Goal: Obtain resource: Obtain resource

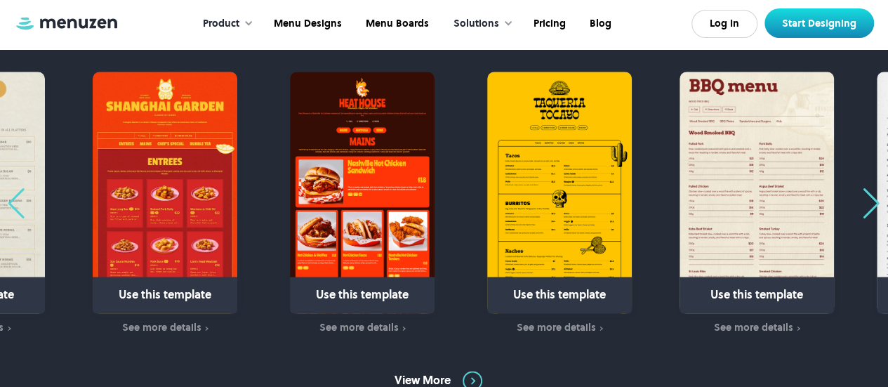
scroll to position [834, 0]
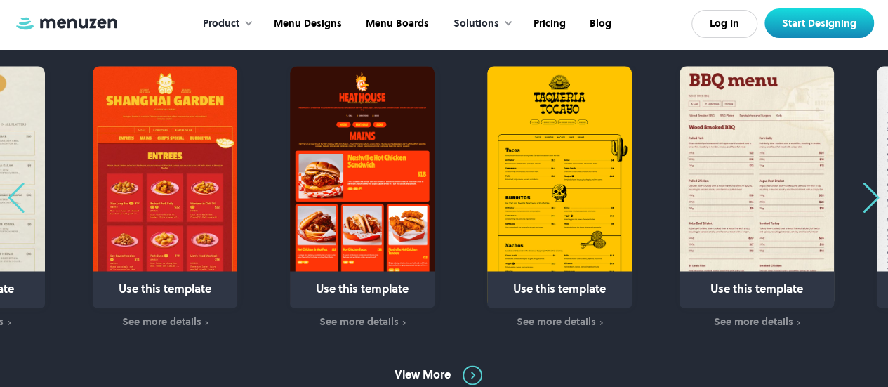
click at [7, 200] on div "Previous slide" at bounding box center [16, 197] width 19 height 31
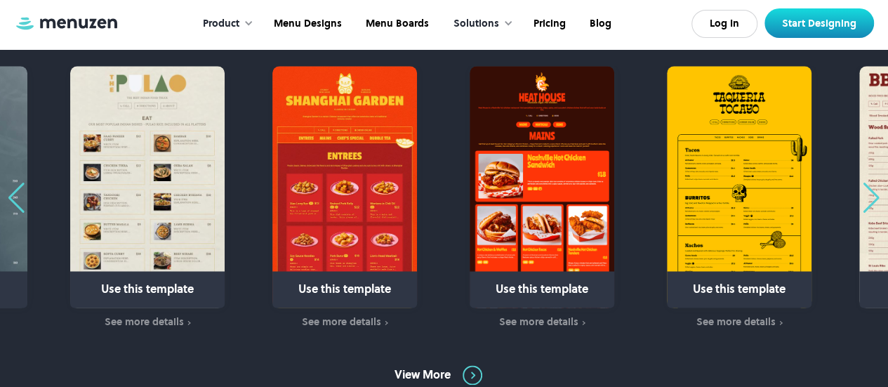
click at [7, 200] on div "Previous slide" at bounding box center [16, 197] width 19 height 31
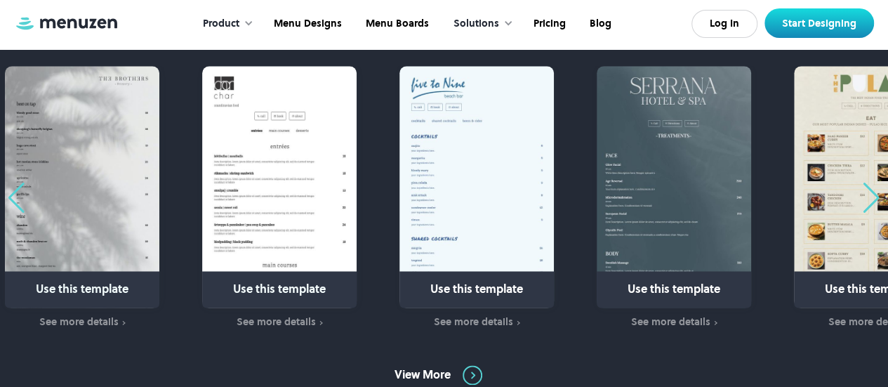
scroll to position [828, 0]
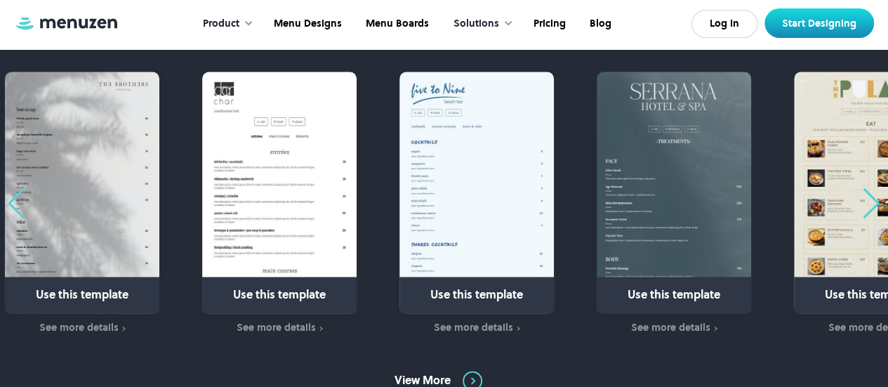
click at [16, 196] on div "Previous slide" at bounding box center [16, 203] width 19 height 31
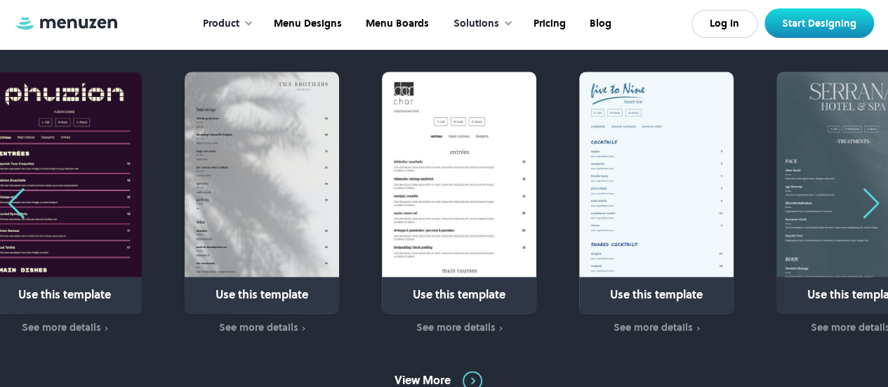
click at [16, 196] on div "Previous slide" at bounding box center [16, 203] width 19 height 31
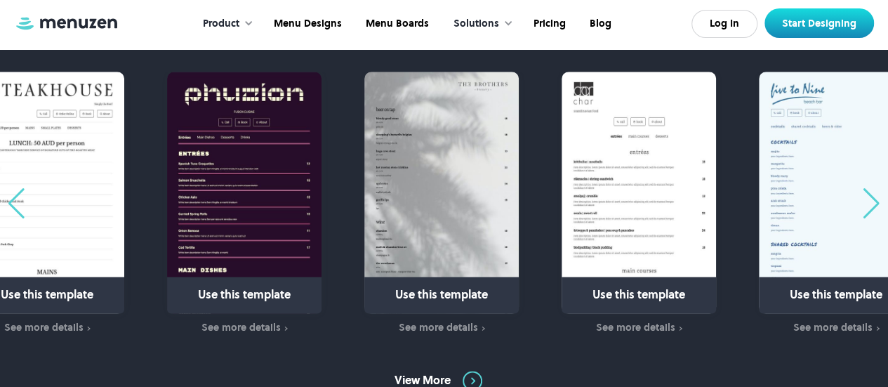
click at [16, 196] on div "Previous slide" at bounding box center [16, 203] width 19 height 31
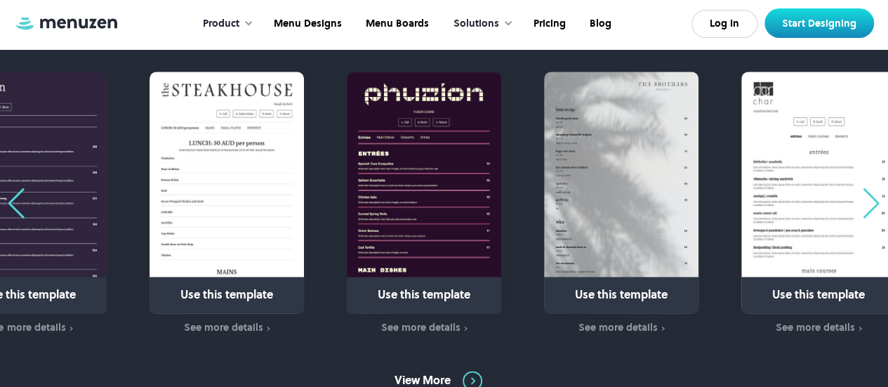
click at [16, 196] on div "Previous slide" at bounding box center [16, 203] width 19 height 31
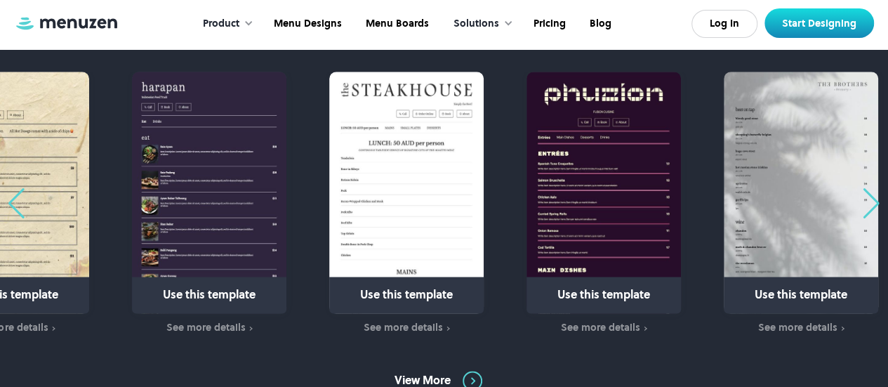
click at [16, 196] on div "Previous slide" at bounding box center [16, 203] width 19 height 31
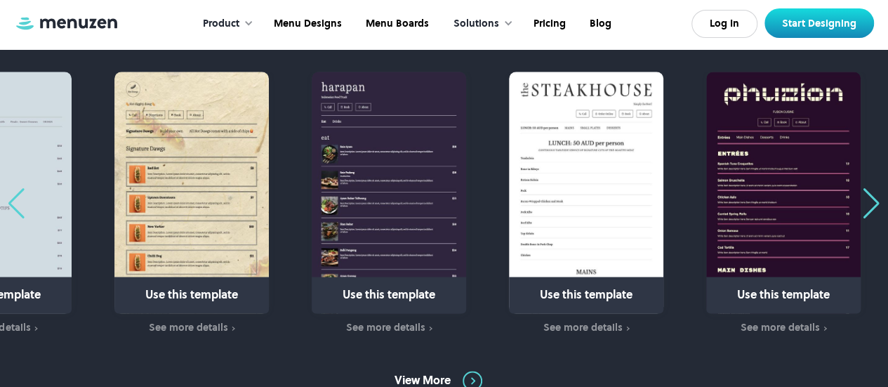
click at [16, 196] on div "Previous slide" at bounding box center [16, 203] width 19 height 31
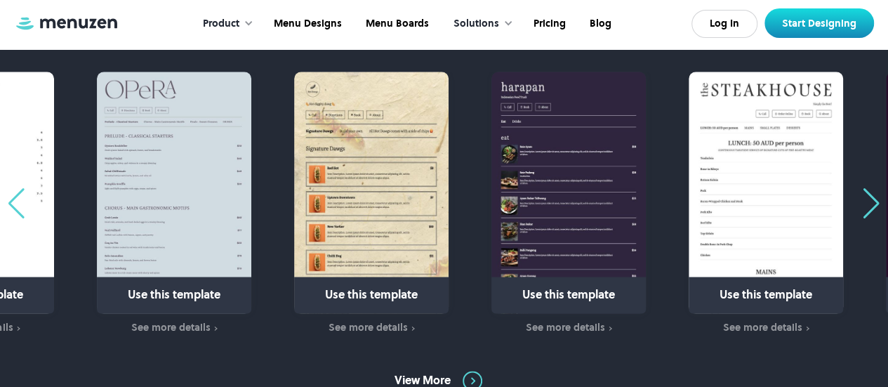
click at [16, 196] on div "Previous slide" at bounding box center [16, 203] width 19 height 31
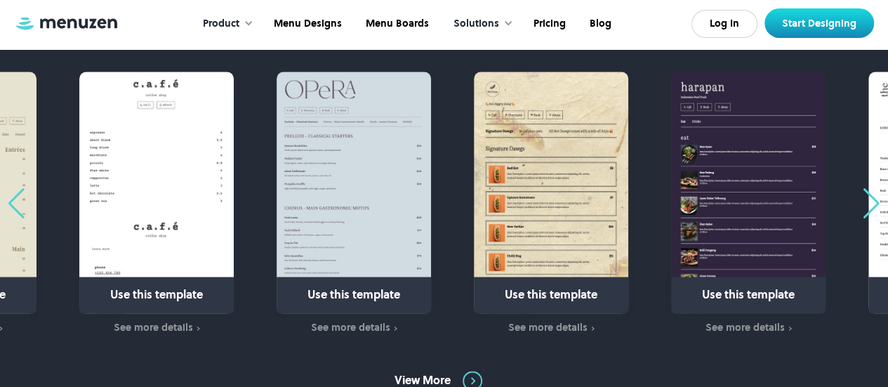
click at [16, 196] on div "Previous slide" at bounding box center [16, 203] width 19 height 31
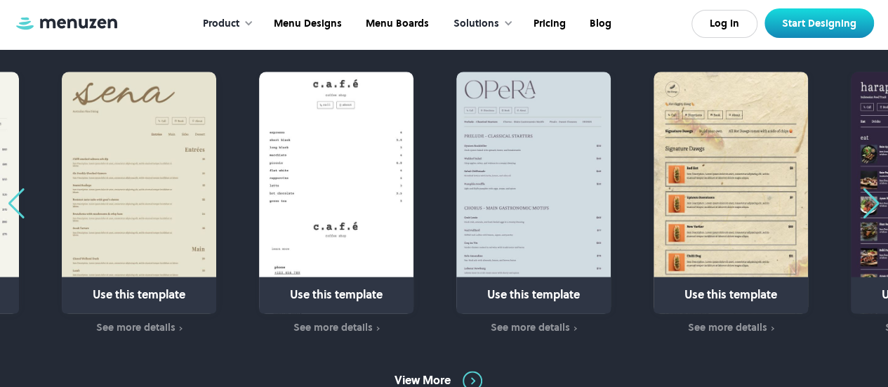
click at [16, 196] on div "Previous slide" at bounding box center [16, 203] width 19 height 31
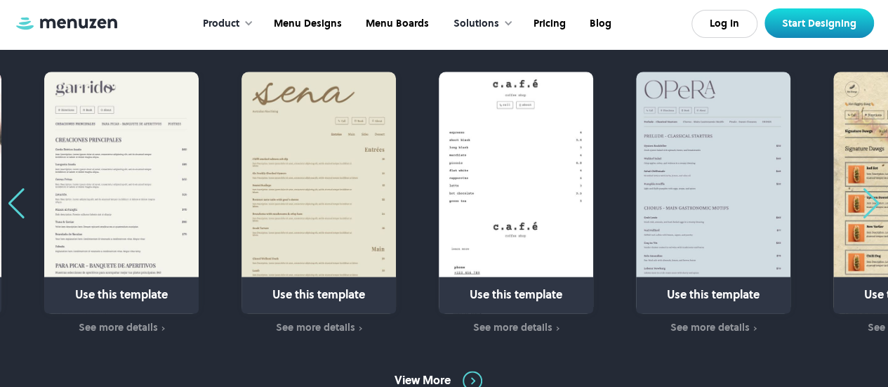
click at [16, 196] on div "Previous slide" at bounding box center [16, 203] width 19 height 31
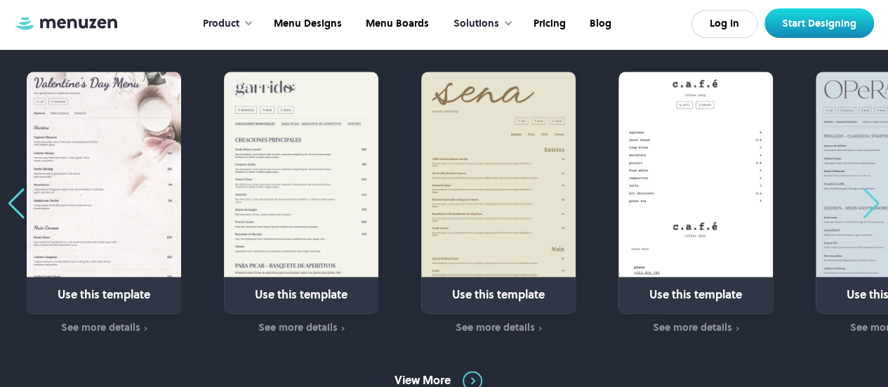
click at [16, 196] on div "Previous slide" at bounding box center [16, 203] width 19 height 31
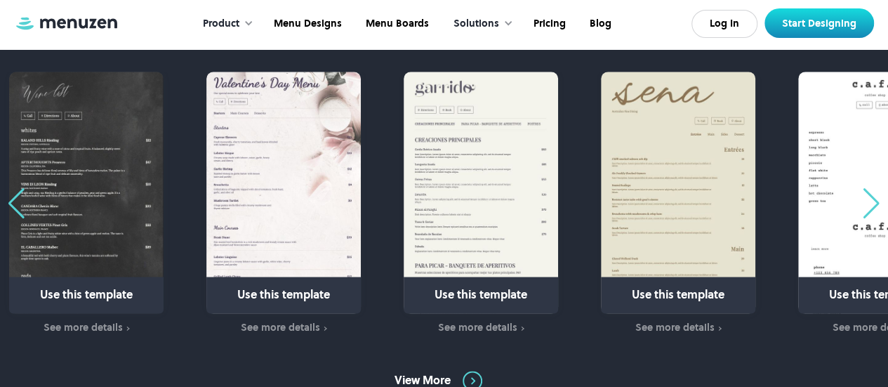
click at [17, 207] on div "Previous slide" at bounding box center [16, 203] width 19 height 31
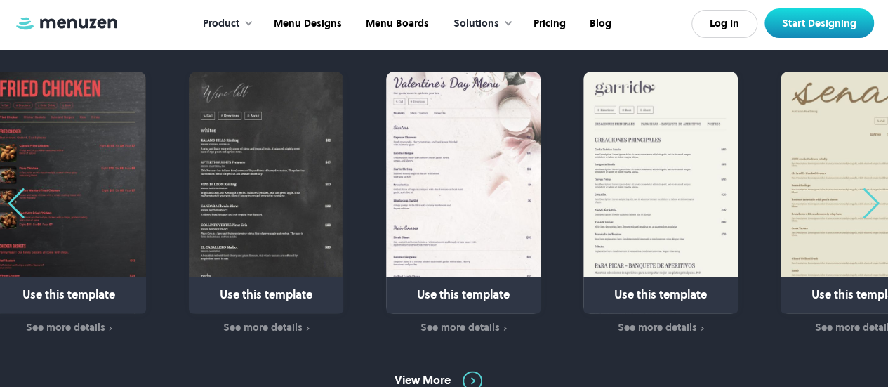
click at [17, 207] on div "Previous slide" at bounding box center [16, 203] width 19 height 31
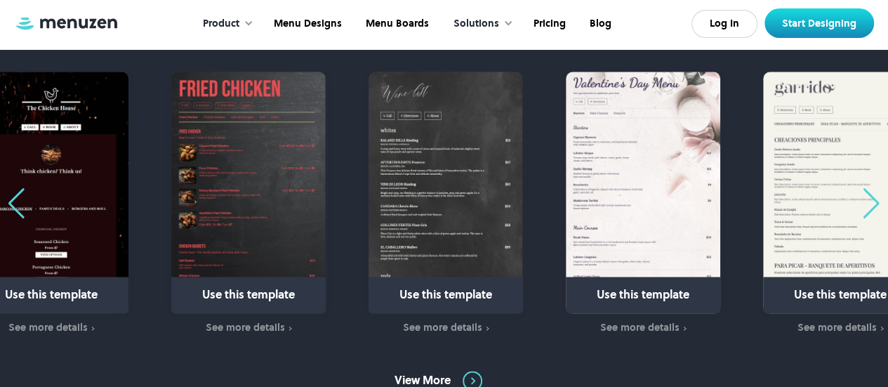
click at [17, 207] on div "Previous slide" at bounding box center [16, 203] width 19 height 31
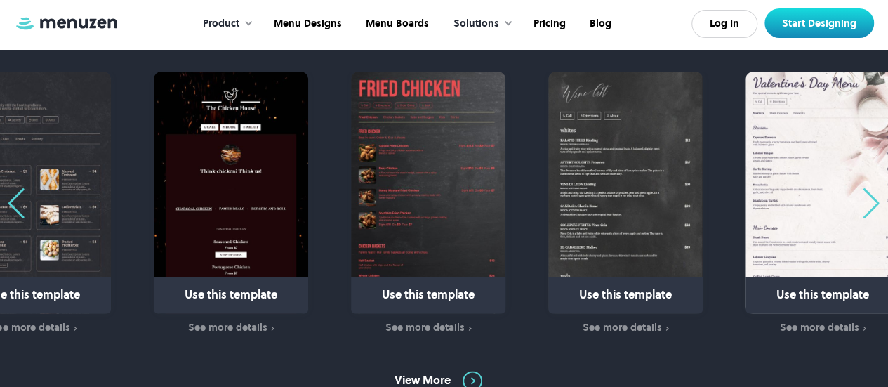
click at [17, 207] on div "Previous slide" at bounding box center [16, 203] width 19 height 31
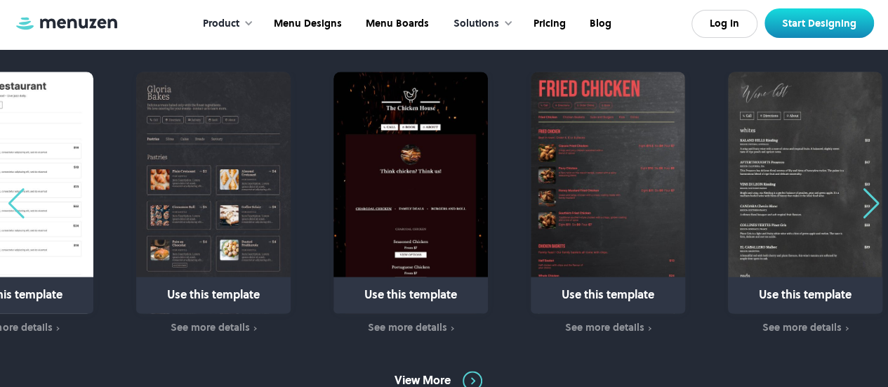
click at [17, 207] on div "Previous slide" at bounding box center [16, 203] width 19 height 31
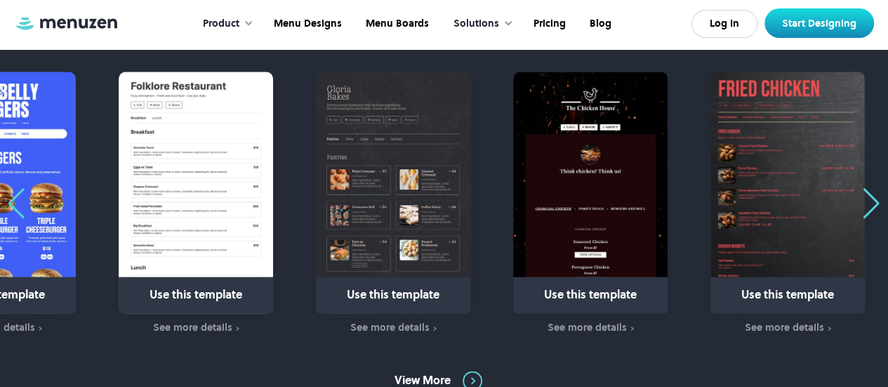
click at [17, 207] on div "Previous slide" at bounding box center [16, 203] width 19 height 31
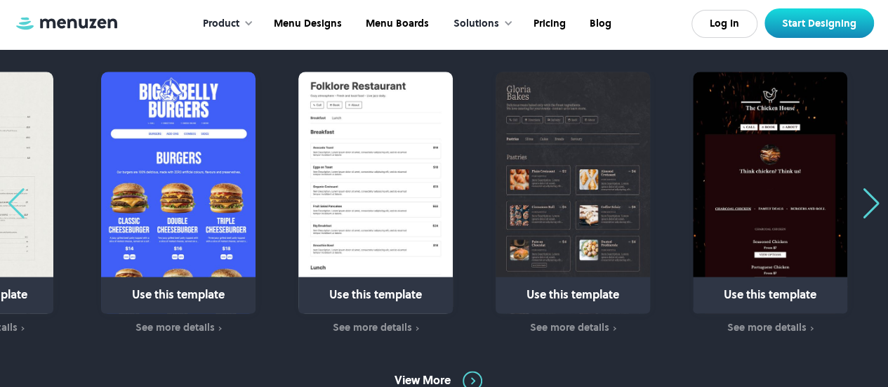
click at [17, 207] on div "Previous slide" at bounding box center [16, 203] width 19 height 31
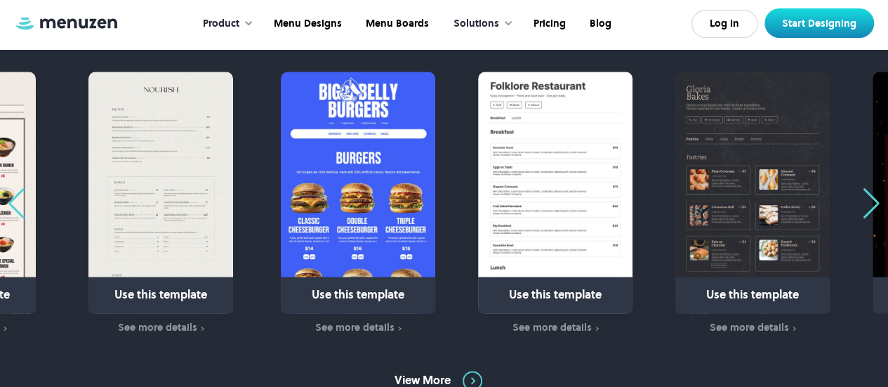
click at [15, 197] on div "Previous slide" at bounding box center [16, 203] width 19 height 31
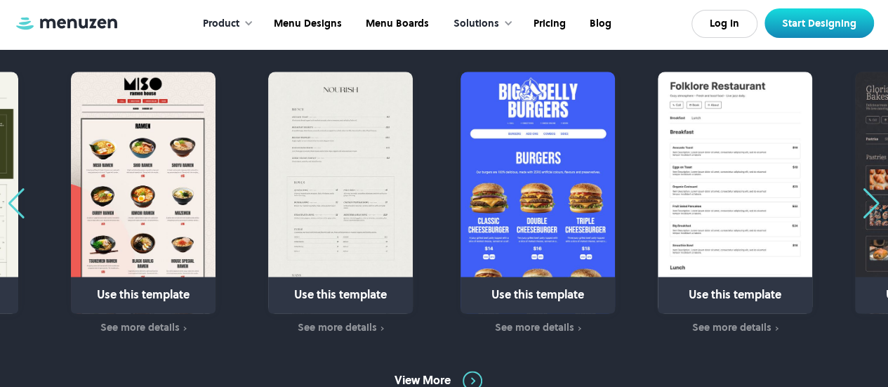
click at [15, 197] on div "Previous slide" at bounding box center [16, 203] width 19 height 31
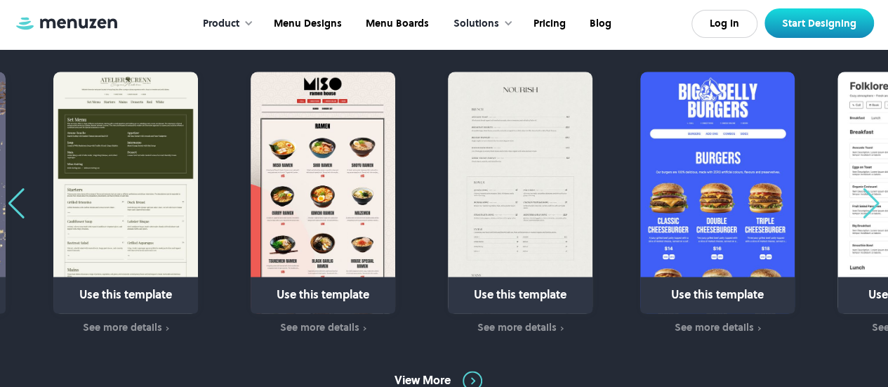
click at [15, 197] on div "Previous slide" at bounding box center [16, 203] width 19 height 31
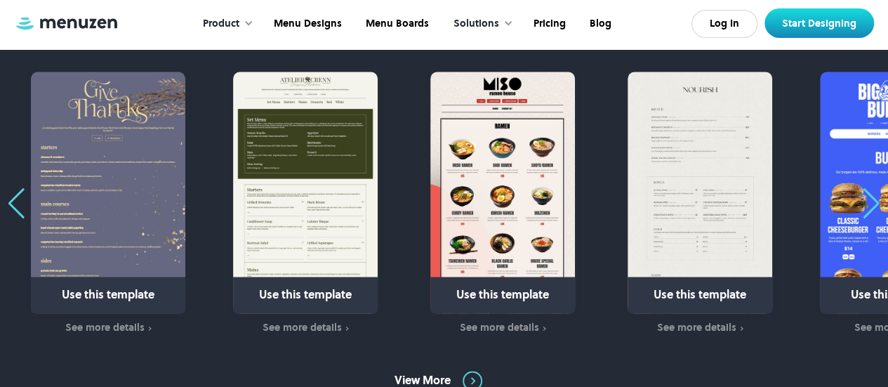
click at [15, 197] on div "Previous slide" at bounding box center [16, 203] width 19 height 31
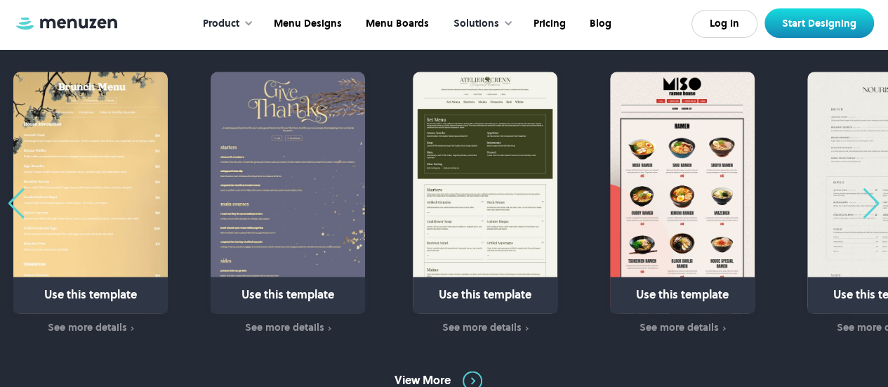
click at [15, 197] on div "Previous slide" at bounding box center [16, 203] width 19 height 31
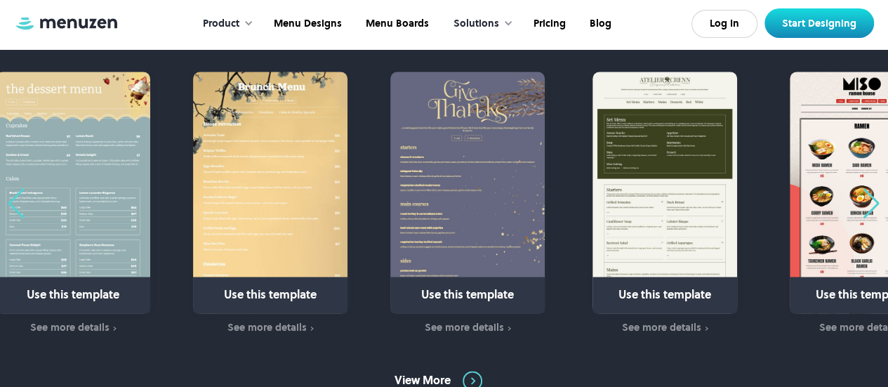
click at [15, 197] on div "Previous slide" at bounding box center [16, 203] width 19 height 31
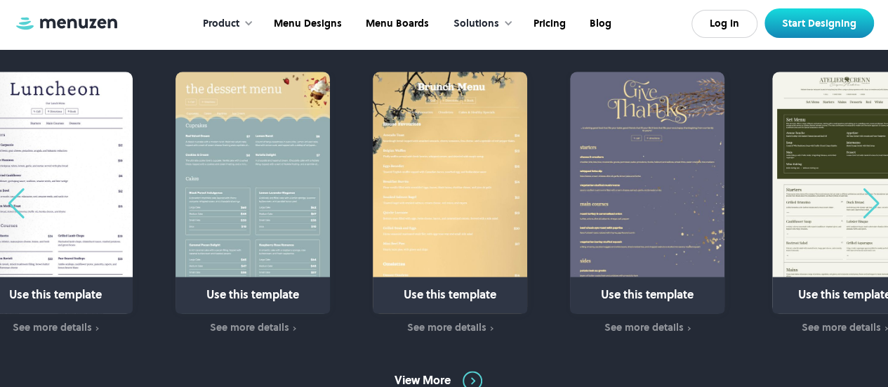
click at [15, 197] on div "Previous slide" at bounding box center [16, 203] width 19 height 31
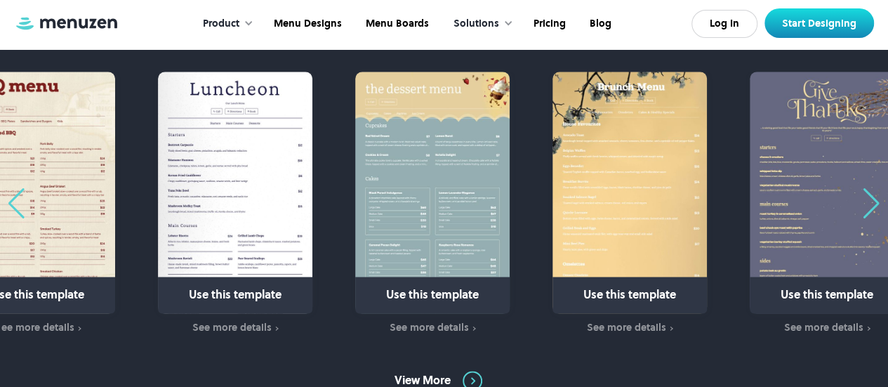
click at [15, 197] on div "Previous slide" at bounding box center [16, 203] width 19 height 31
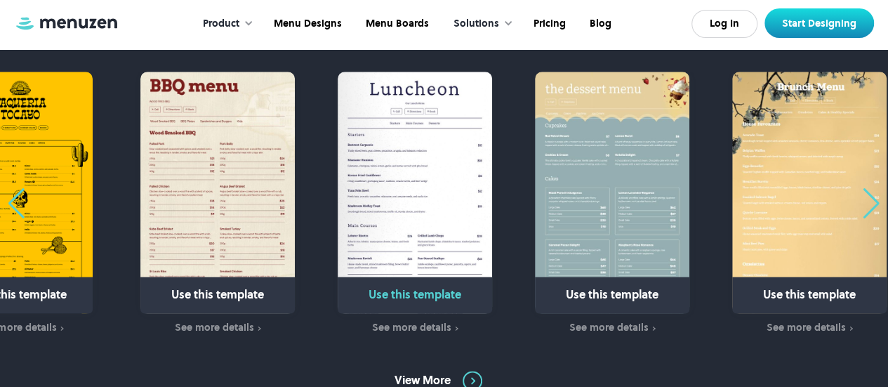
click at [431, 209] on img "5 / 31" at bounding box center [414, 192] width 154 height 241
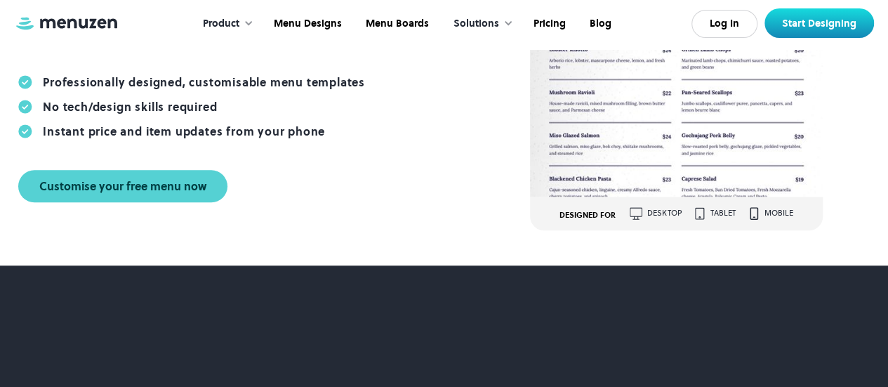
scroll to position [390, 0]
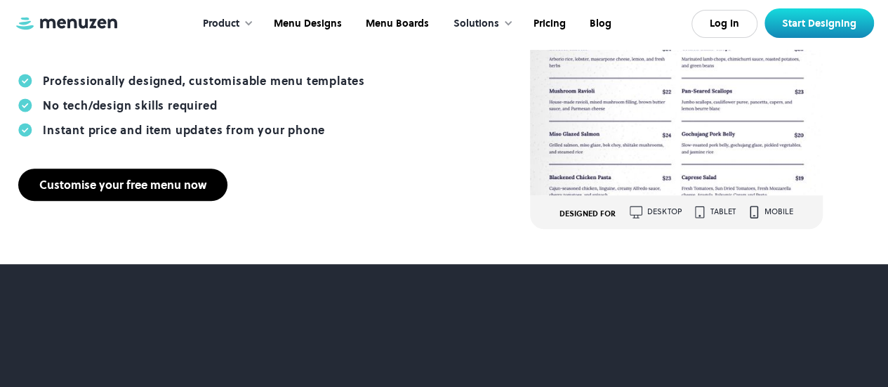
click at [132, 179] on div "Customise your free menu now" at bounding box center [122, 184] width 167 height 11
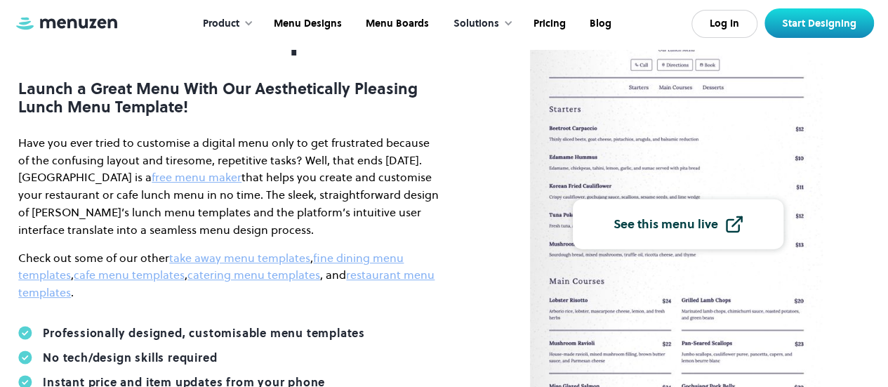
scroll to position [138, 0]
